Goal: Task Accomplishment & Management: Complete application form

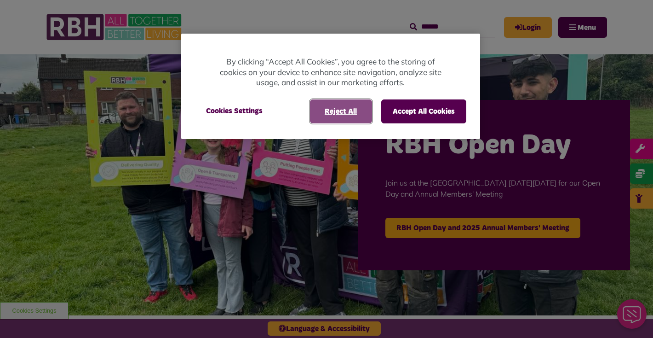
click at [353, 113] on button "Reject All" at bounding box center [341, 111] width 62 height 24
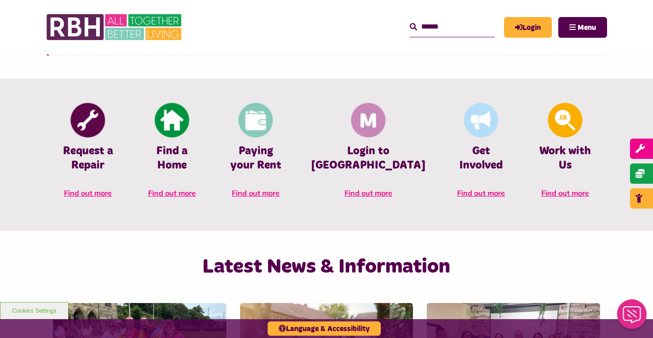
scroll to position [385, 0]
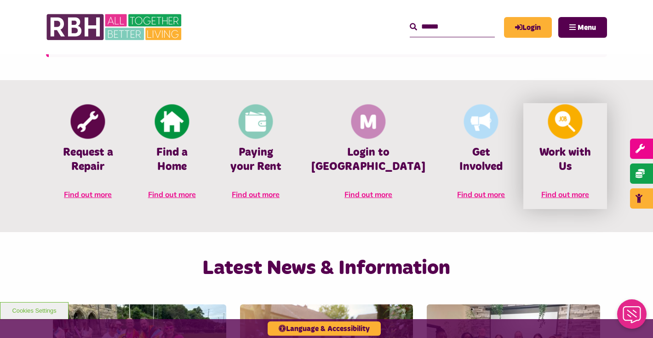
click at [548, 125] on img at bounding box center [565, 121] width 35 height 35
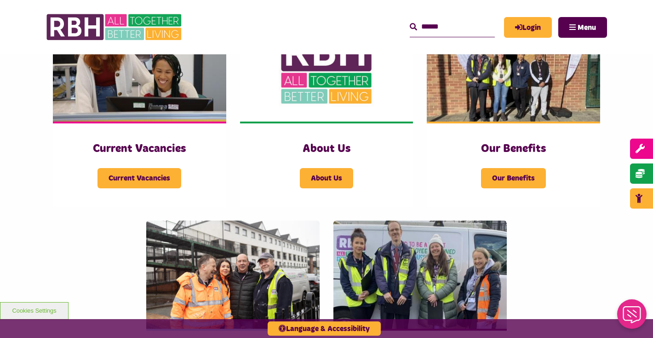
scroll to position [265, 0]
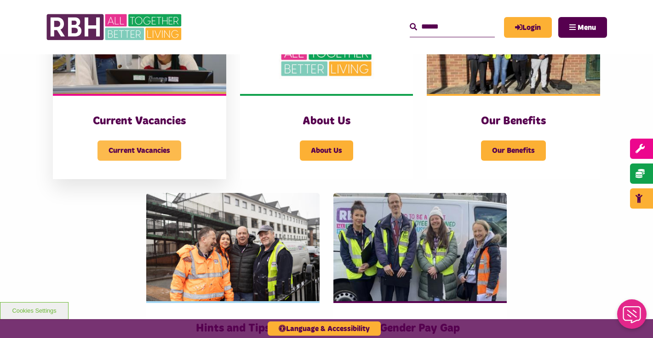
click at [150, 149] on span "Current Vacancies" at bounding box center [140, 150] width 84 height 20
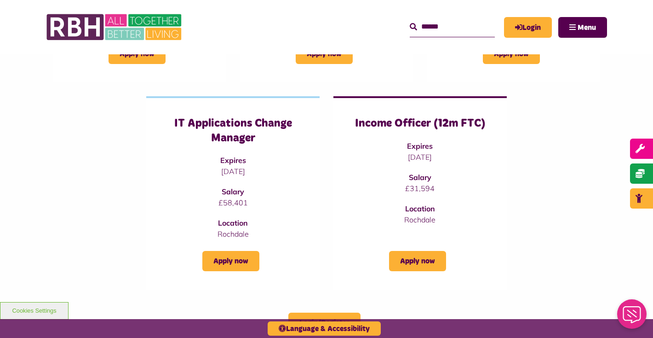
scroll to position [301, 0]
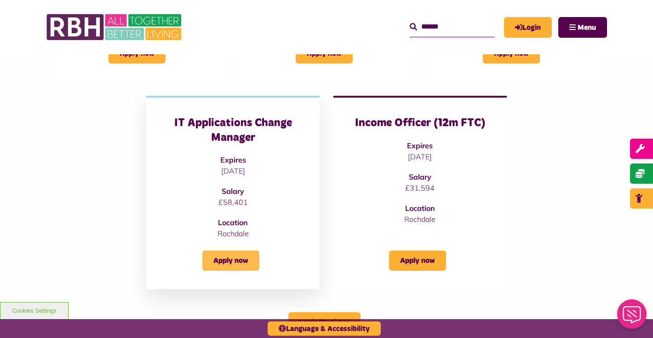
click at [229, 257] on link "Apply now" at bounding box center [230, 260] width 57 height 20
